Goal: Book appointment/travel/reservation

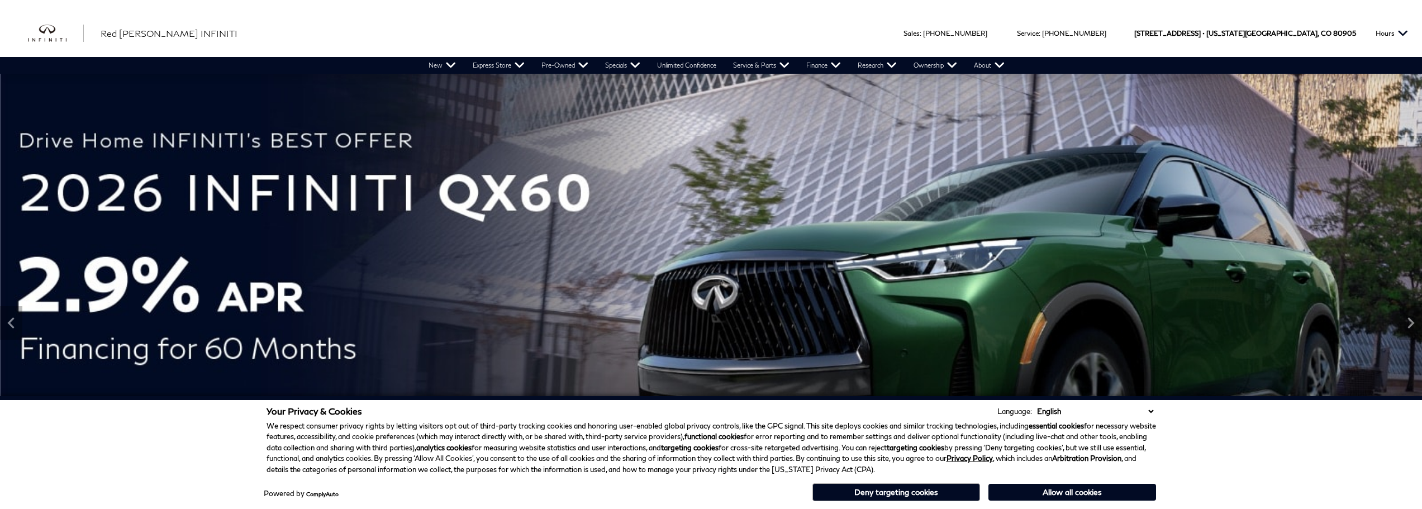
click at [1018, 488] on button "Allow all cookies" at bounding box center [1073, 492] width 168 height 17
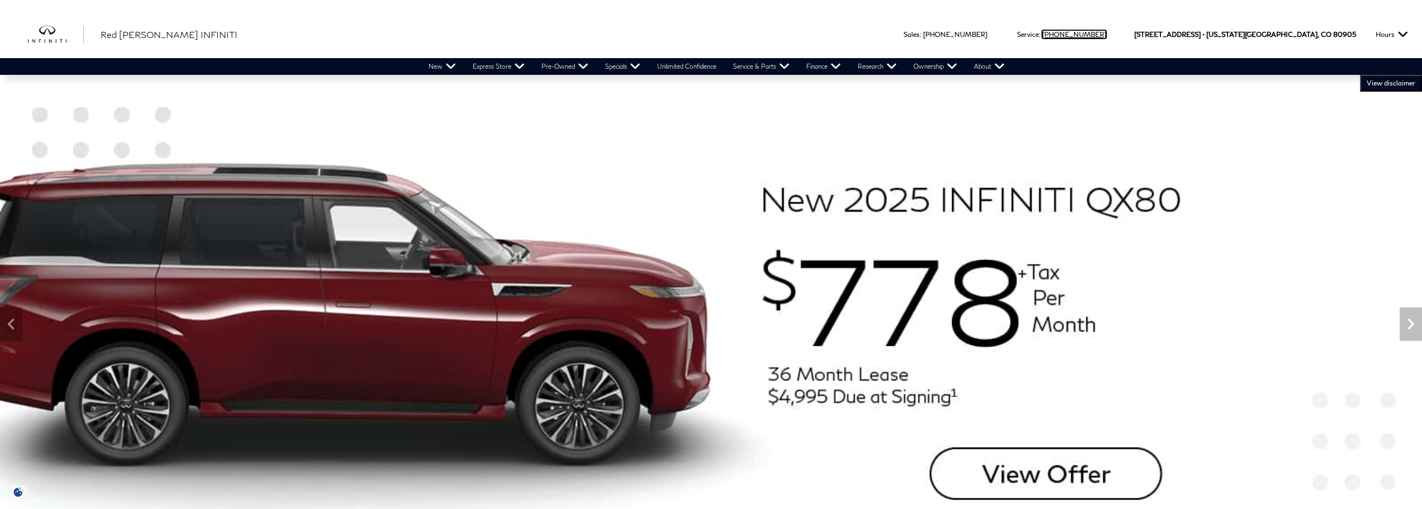
click at [1107, 35] on link "Call service Phone Number [PHONE_NUMBER]" at bounding box center [1074, 34] width 64 height 8
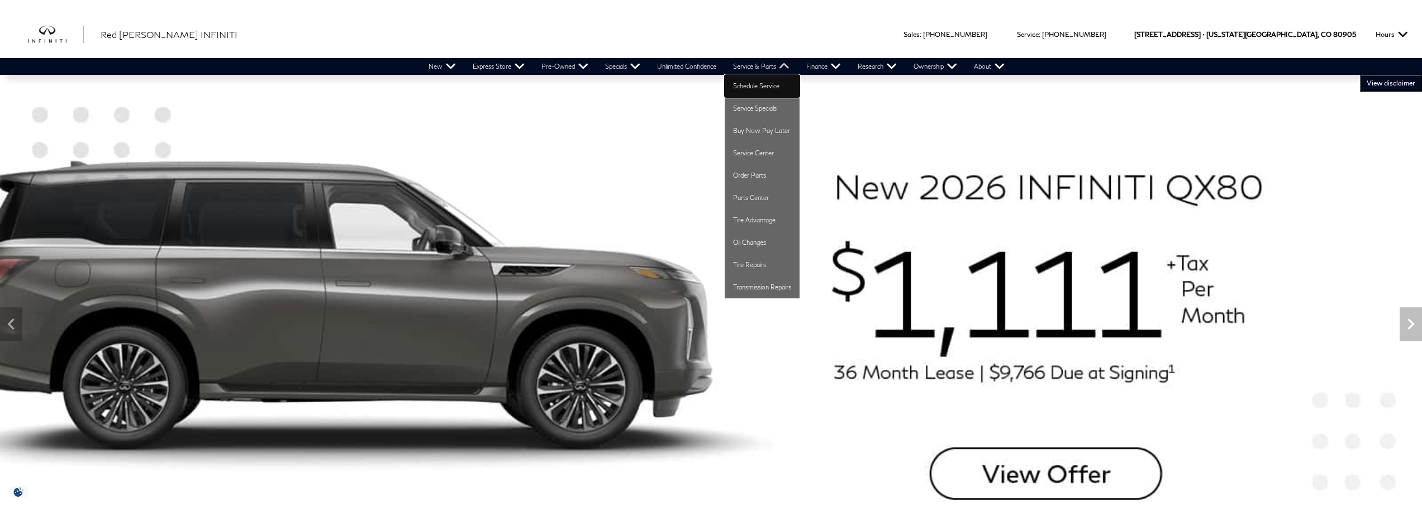
click at [778, 78] on link "Schedule Service" at bounding box center [762, 86] width 75 height 22
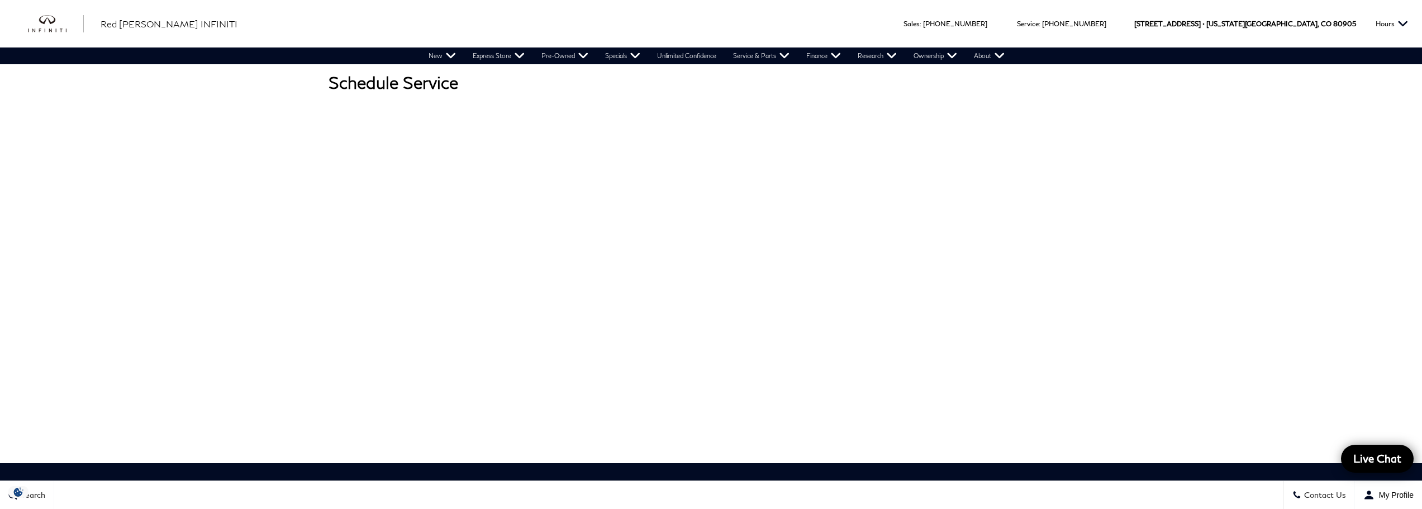
scroll to position [20, 0]
